Goal: Transaction & Acquisition: Purchase product/service

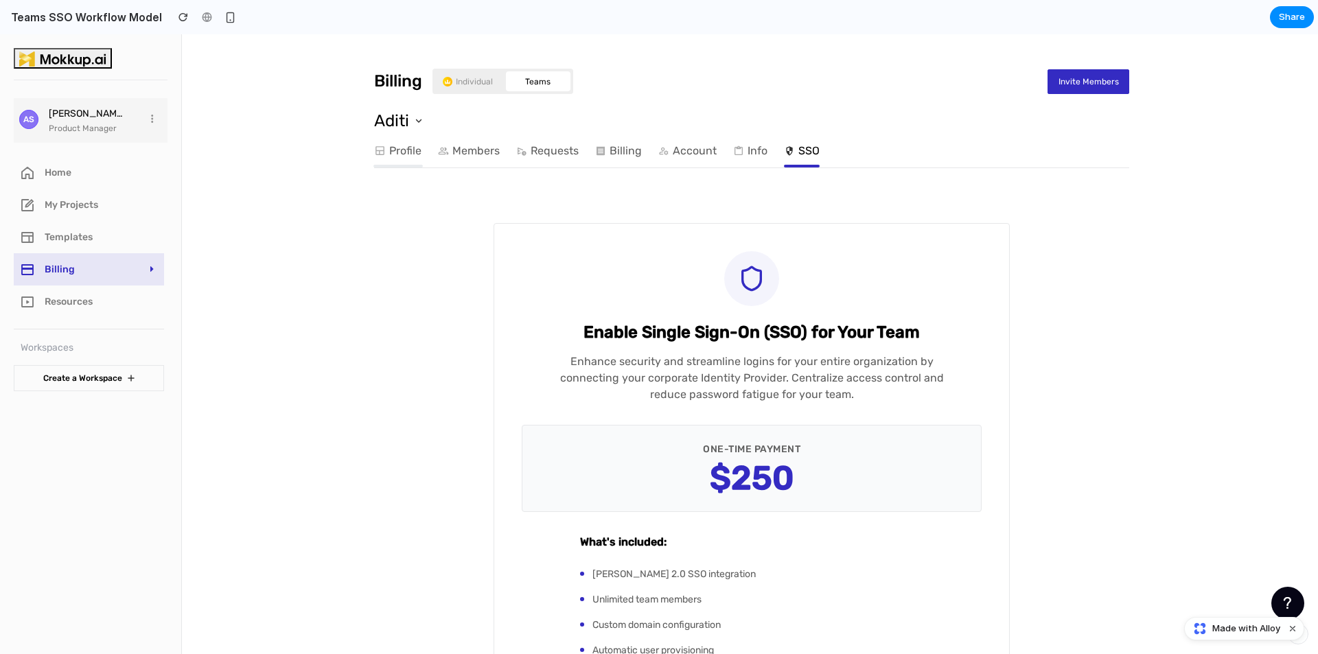
click at [395, 144] on link "Profile" at bounding box center [397, 150] width 47 height 27
click at [465, 145] on link "Members" at bounding box center [469, 150] width 62 height 27
click at [470, 73] on link "Individual" at bounding box center [467, 81] width 65 height 20
click at [478, 148] on link "Members" at bounding box center [469, 150] width 62 height 27
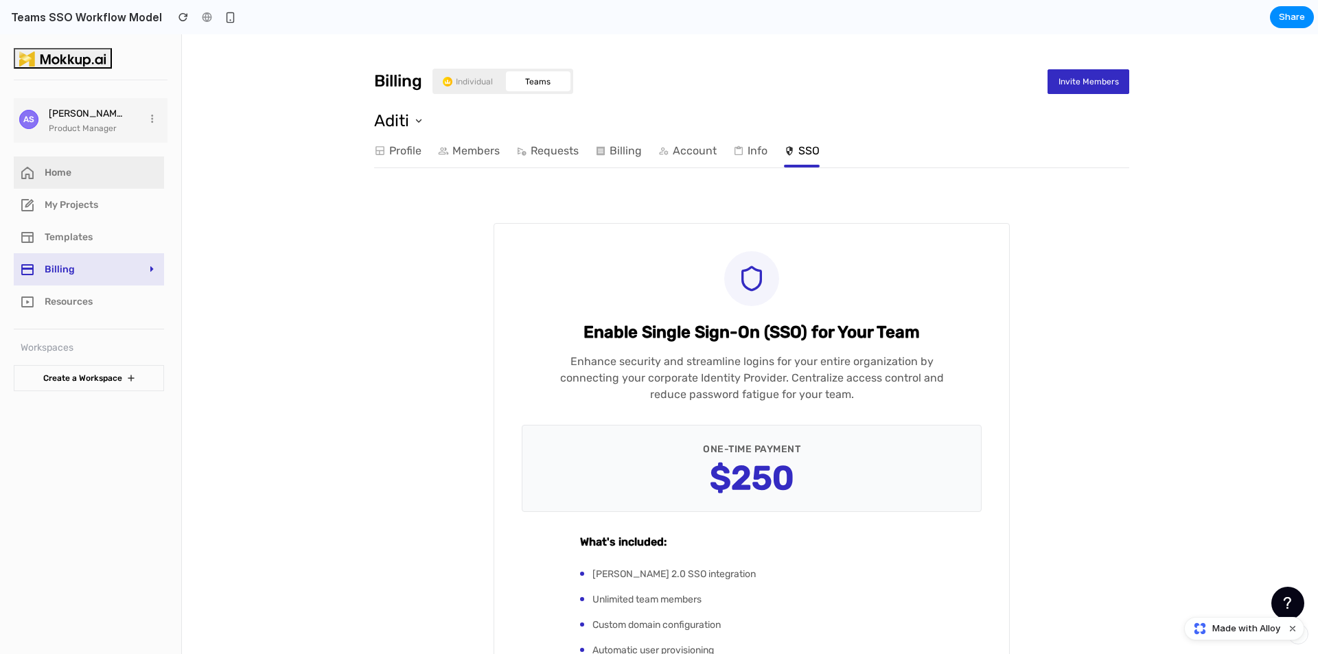
click at [100, 167] on link "Home" at bounding box center [89, 173] width 150 height 32
click at [82, 222] on li "Templates" at bounding box center [89, 237] width 150 height 32
click at [65, 61] on img "button" at bounding box center [62, 58] width 87 height 15
click at [474, 146] on link "Members" at bounding box center [469, 150] width 62 height 27
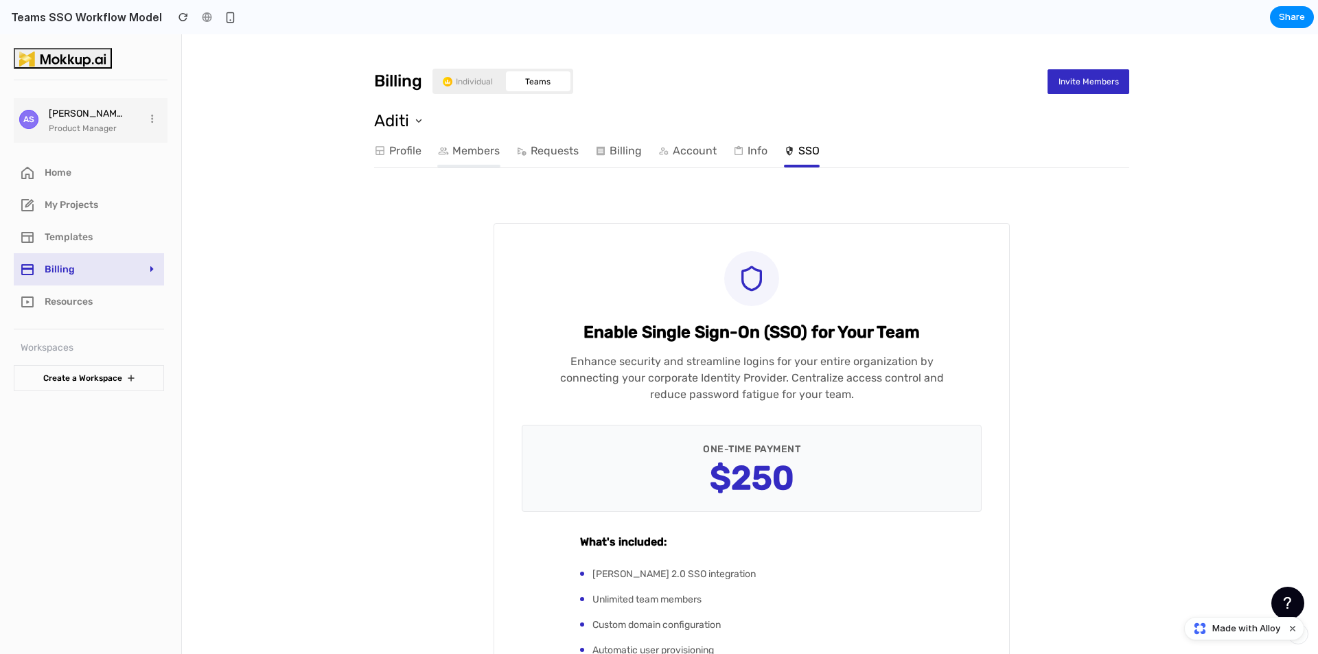
click at [474, 146] on link "Members" at bounding box center [469, 150] width 62 height 27
drag, startPoint x: 474, startPoint y: 146, endPoint x: 669, endPoint y: 295, distance: 245.9
click at [669, 295] on div "Billing Individual Teams Invite Members Aditi Profile Members Requests Billing …" at bounding box center [751, 460] width 1133 height 852
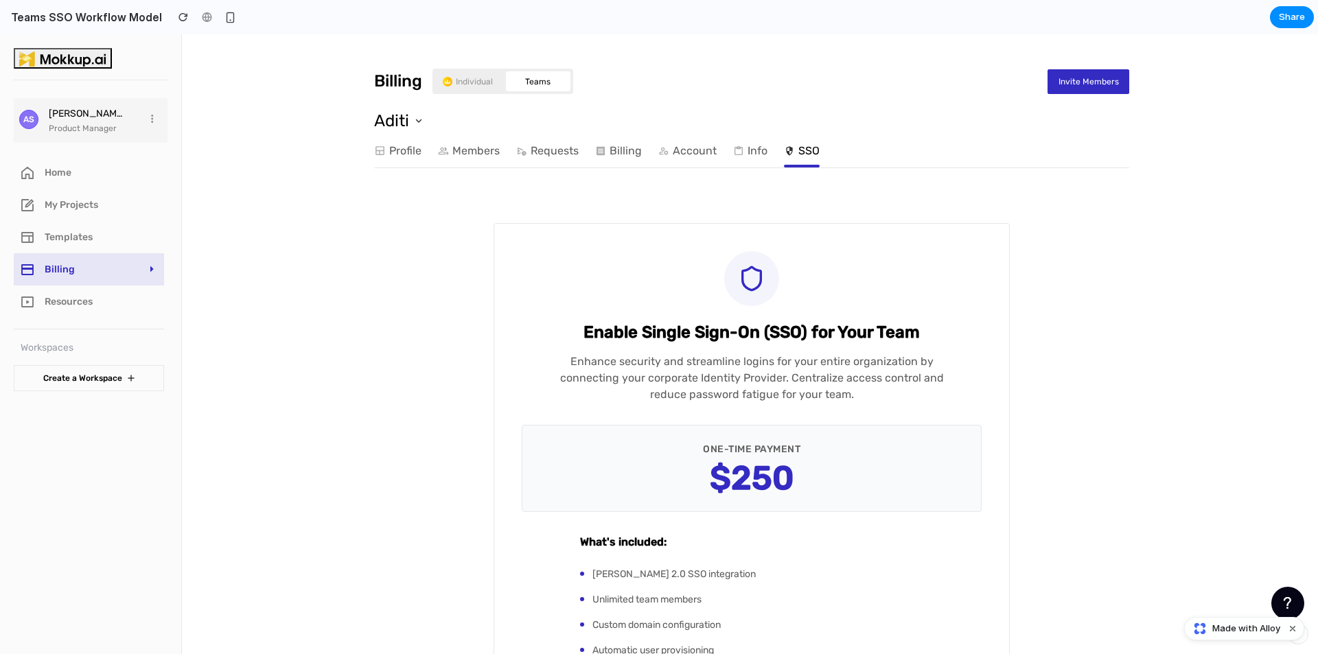
scroll to position [232, 0]
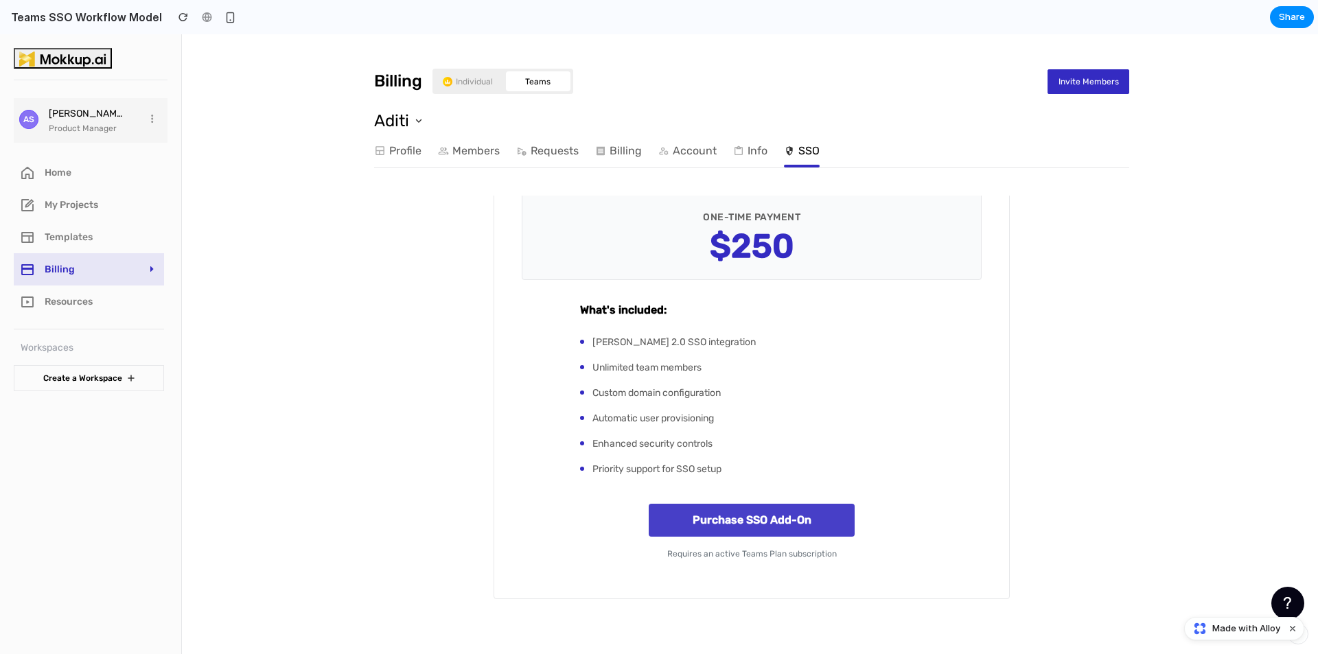
click at [784, 525] on button "Purchase SSO Add-On" at bounding box center [752, 520] width 206 height 33
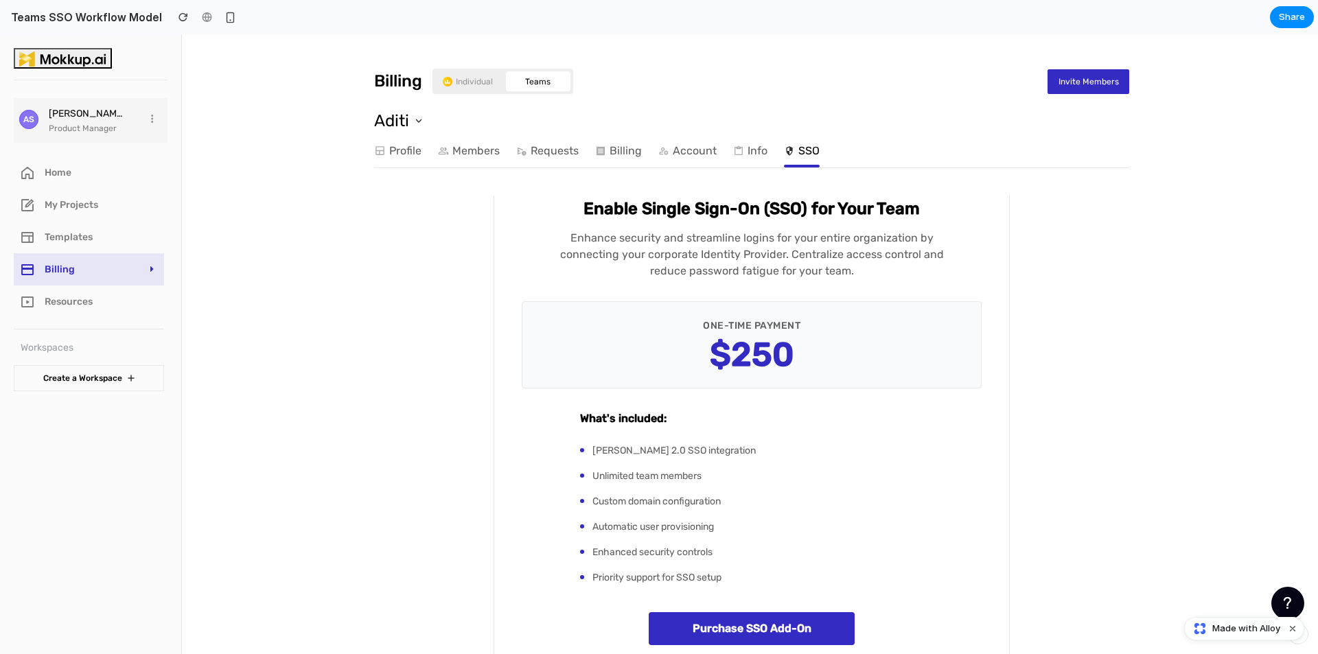
scroll to position [0, 0]
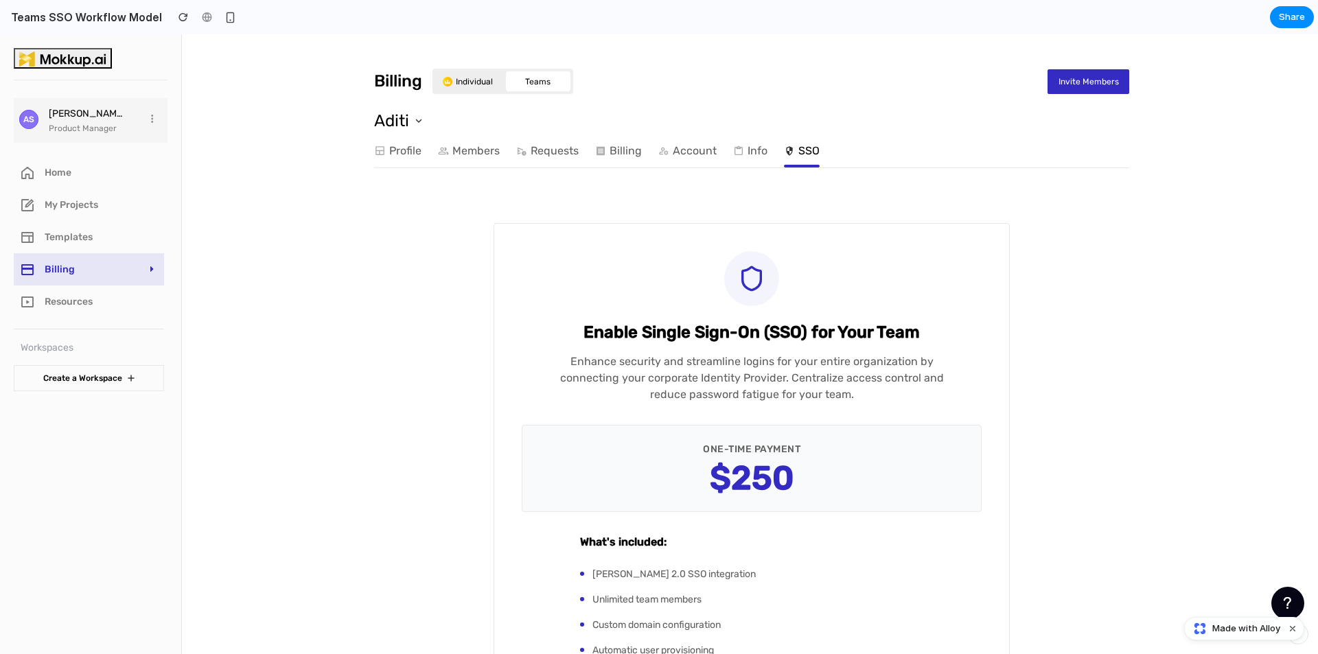
click at [452, 84] on link "Individual" at bounding box center [467, 81] width 65 height 20
click at [500, 82] on li "Individual" at bounding box center [468, 81] width 71 height 20
click at [491, 82] on link "Individual" at bounding box center [467, 81] width 65 height 20
